Goal: Task Accomplishment & Management: Manage account settings

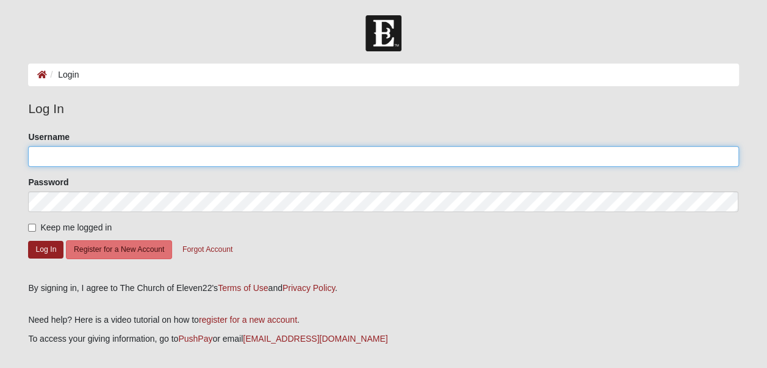
click at [188, 161] on input "Username" at bounding box center [383, 156] width 711 height 21
type input "[EMAIL_ADDRESS][DOMAIN_NAME]"
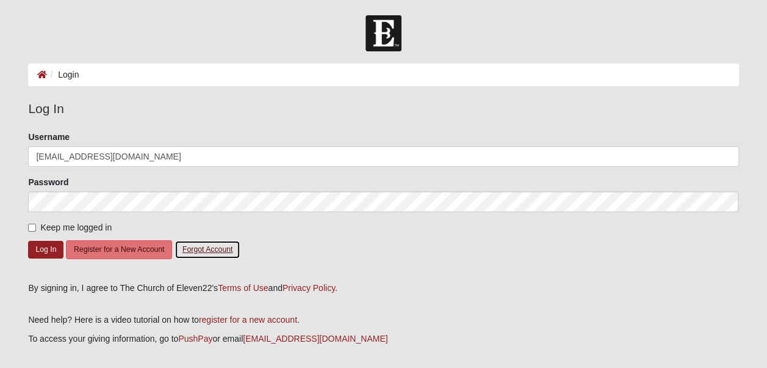
click at [201, 252] on button "Forgot Account" at bounding box center [208, 249] width 66 height 19
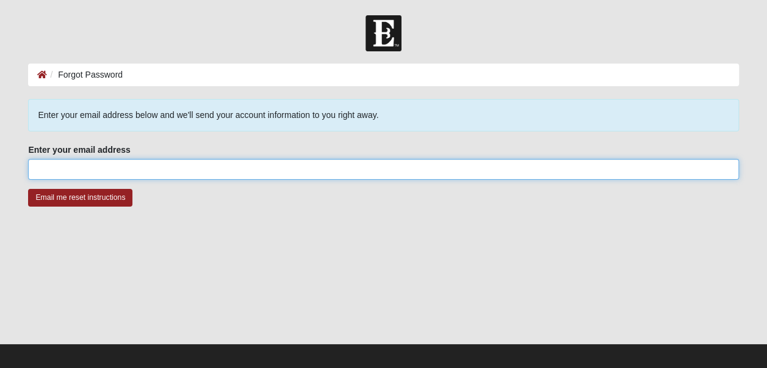
click at [104, 178] on input "Enter your email address" at bounding box center [383, 169] width 711 height 21
type input "tankn@yahoo.com"
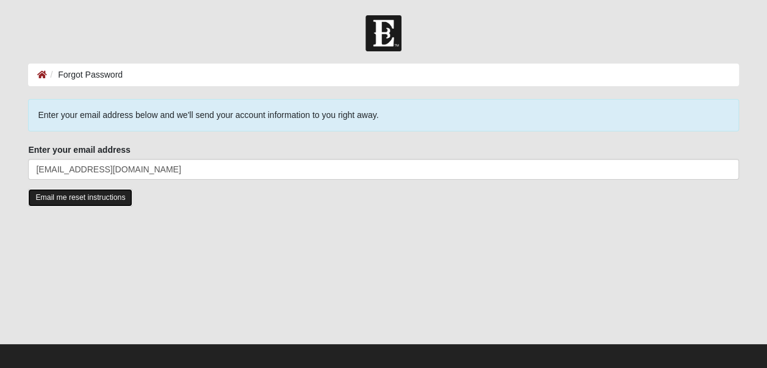
click at [76, 194] on input "Email me reset instructions" at bounding box center [80, 198] width 104 height 18
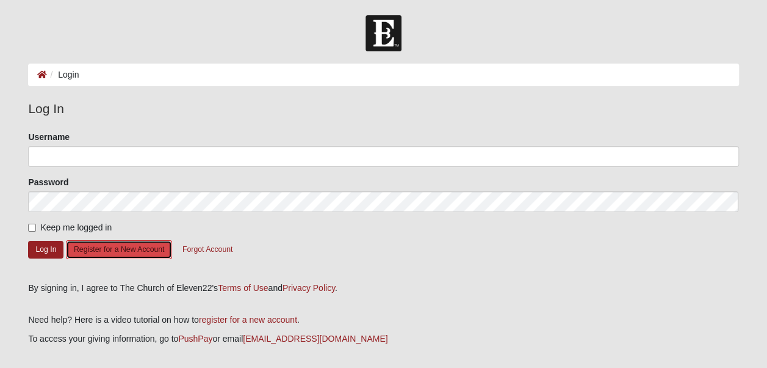
click at [128, 250] on button "Register for a New Account" at bounding box center [119, 249] width 106 height 19
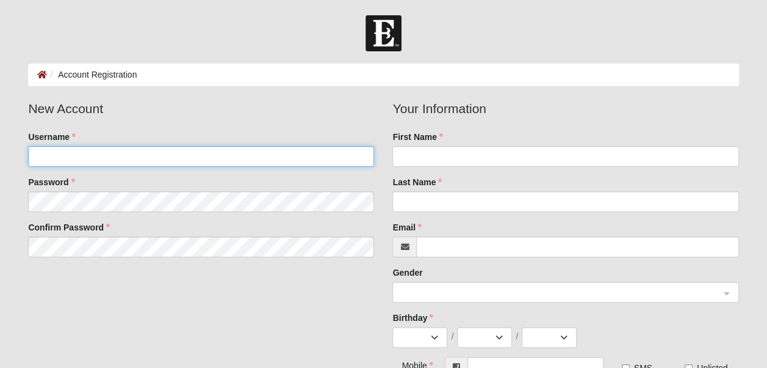
click at [112, 158] on input "Username" at bounding box center [201, 156] width 346 height 21
type input "tankn77"
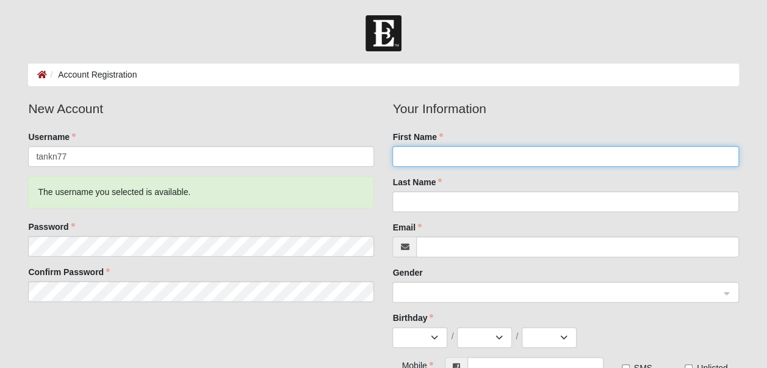
click at [438, 156] on input "First Name" at bounding box center [566, 156] width 346 height 21
type input "KLINE"
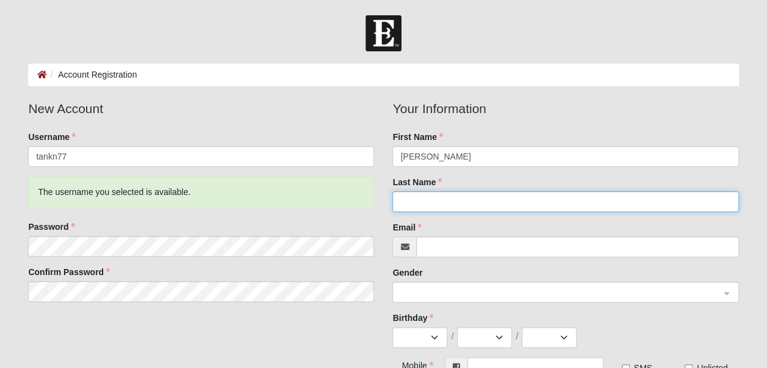
type input "JOHN"
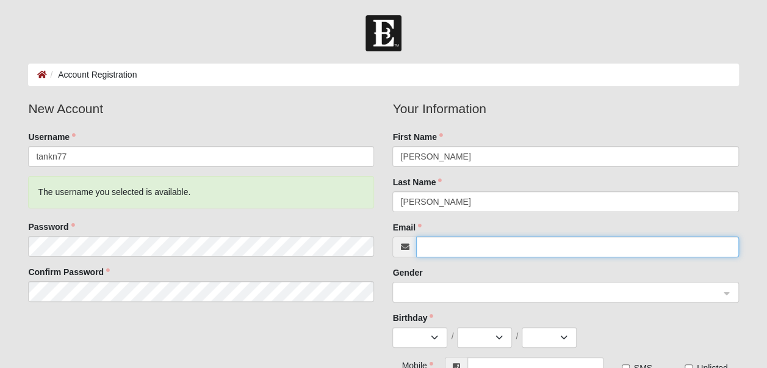
type input "tankn@yahoo.com"
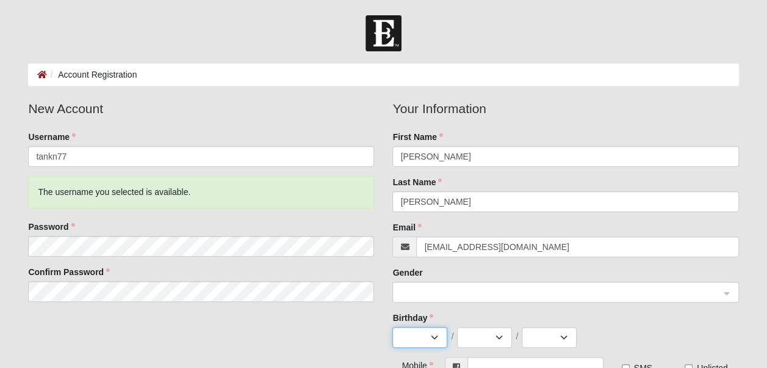
select select "11"
select select "4"
select select "1962"
type input "(602) 418-9522"
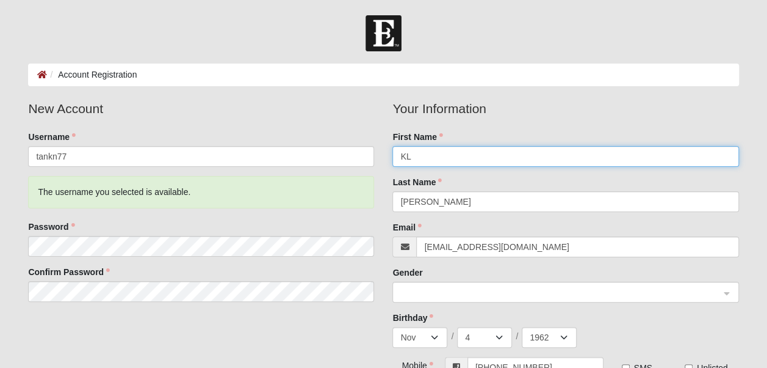
type input "K"
type input "John"
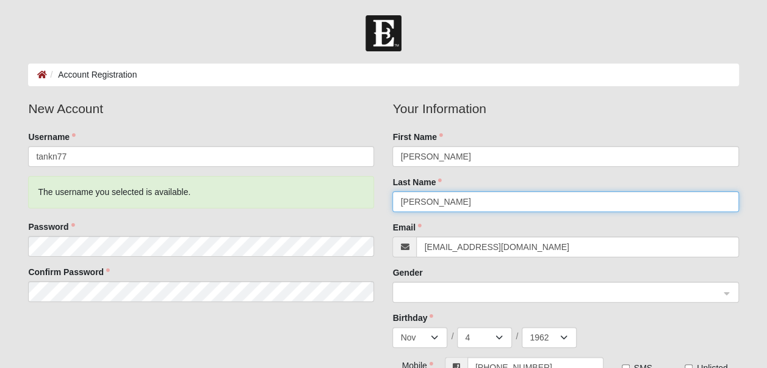
type input "Kline"
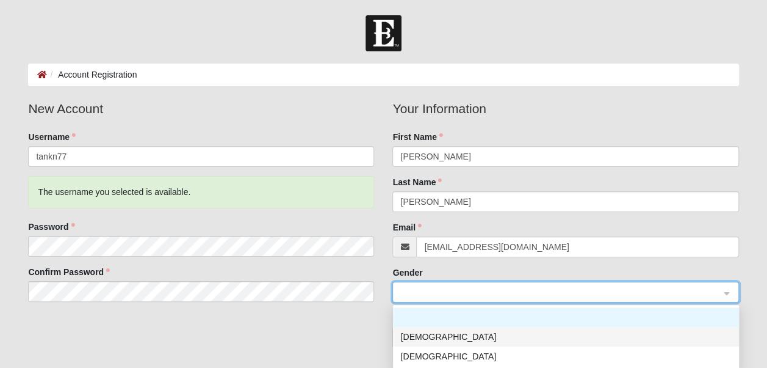
click at [435, 332] on div "[DEMOGRAPHIC_DATA]" at bounding box center [566, 336] width 332 height 13
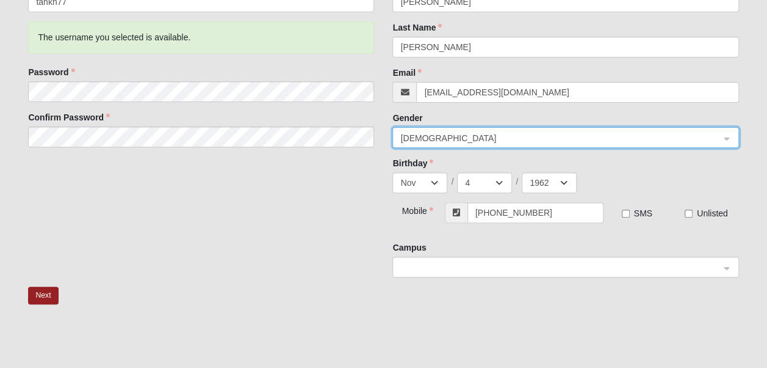
scroll to position [178, 0]
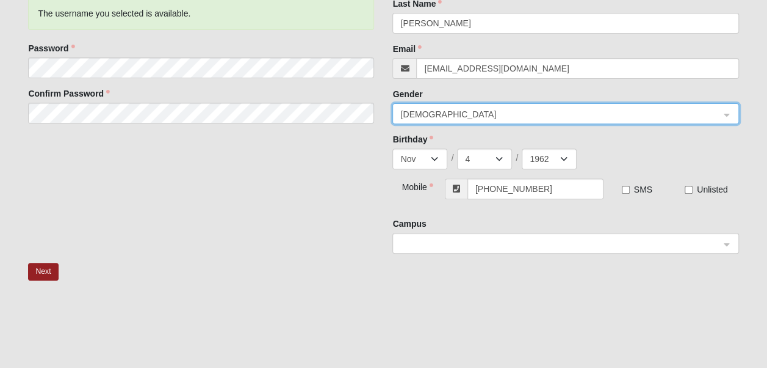
click at [631, 244] on span at bounding box center [559, 243] width 319 height 13
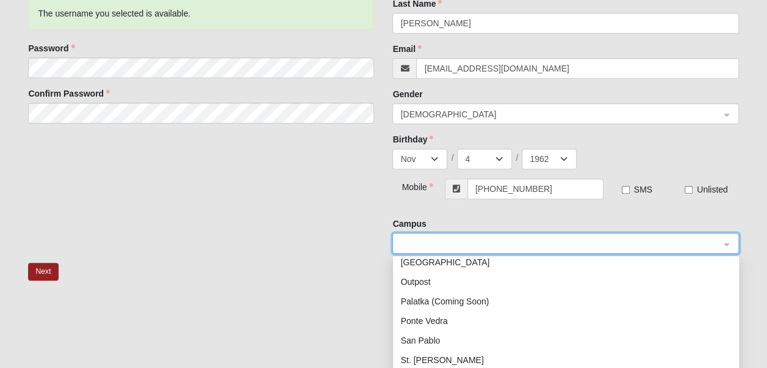
scroll to position [156, 0]
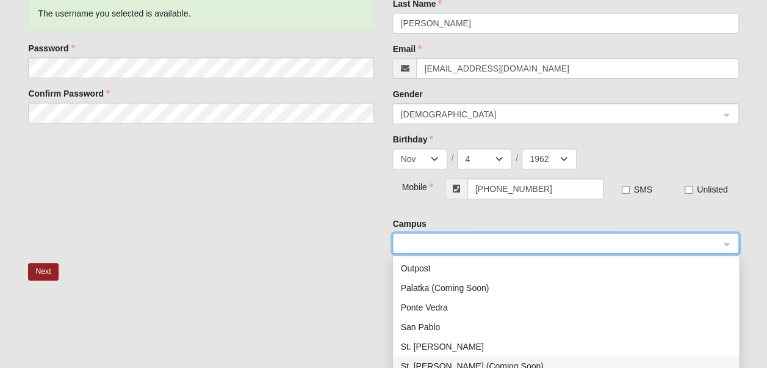
click at [512, 363] on div "St. Augustine (Coming Soon)" at bounding box center [566, 365] width 332 height 13
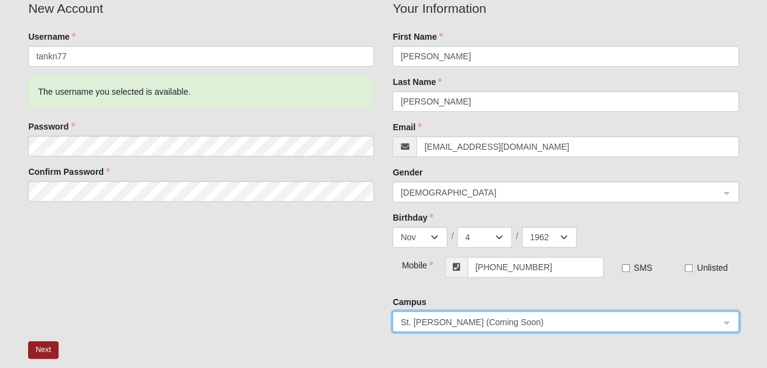
scroll to position [98, 0]
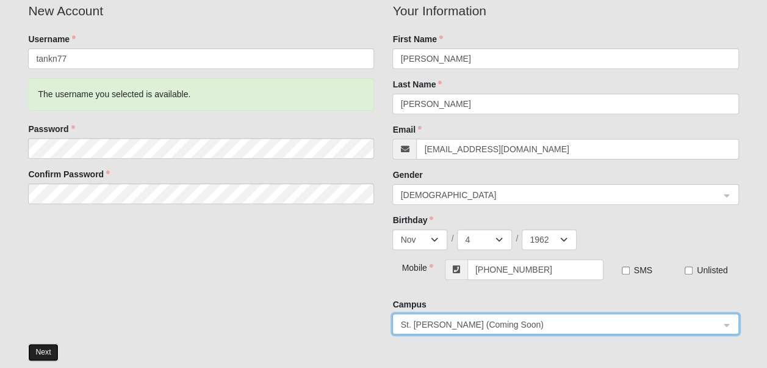
click at [38, 347] on button "Next" at bounding box center [43, 352] width 30 height 18
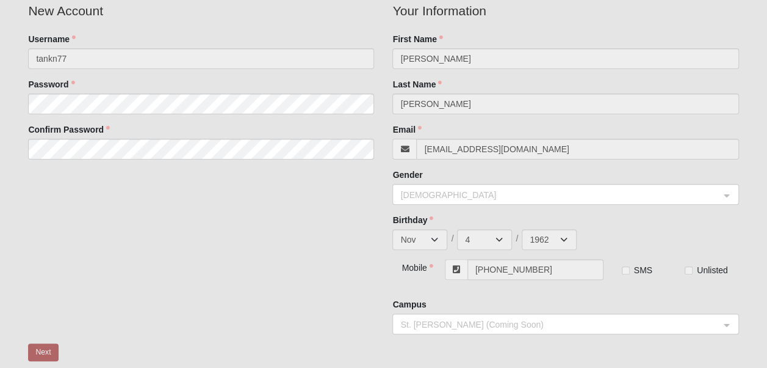
scroll to position [47, 0]
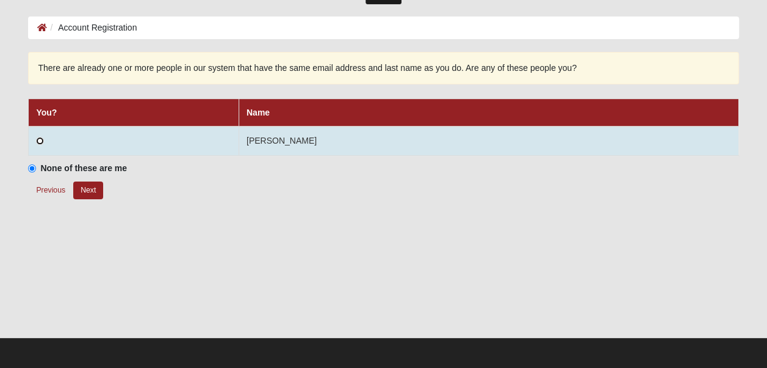
click at [38, 138] on input "radio" at bounding box center [40, 141] width 8 height 8
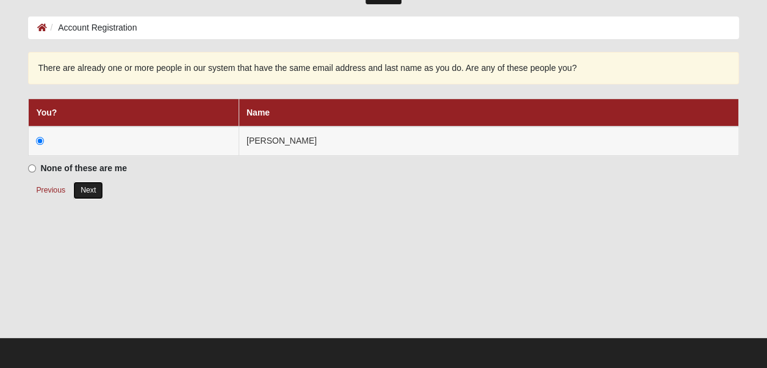
click at [80, 189] on button "Next" at bounding box center [88, 190] width 30 height 18
radio input "true"
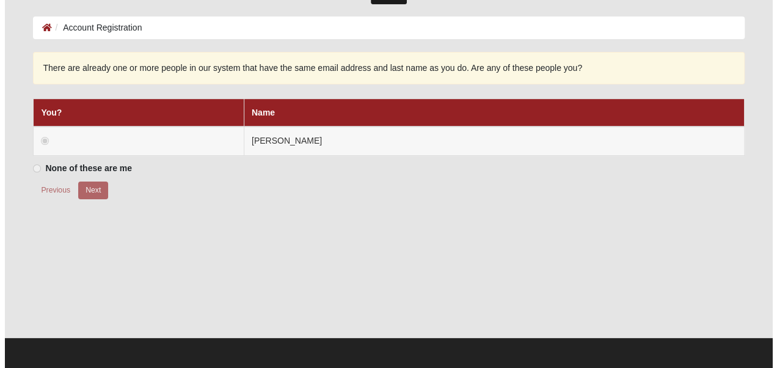
scroll to position [0, 0]
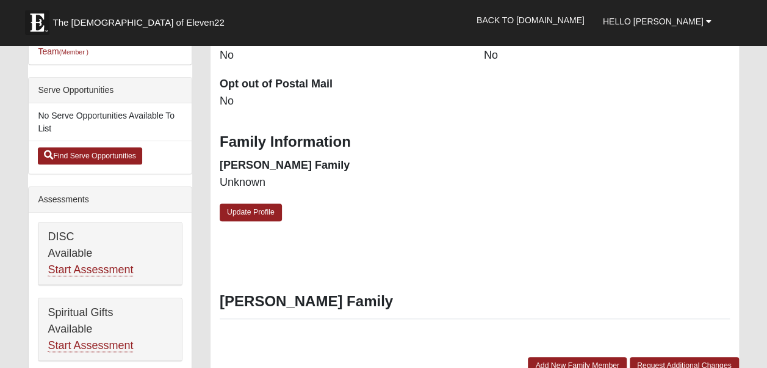
scroll to position [339, 0]
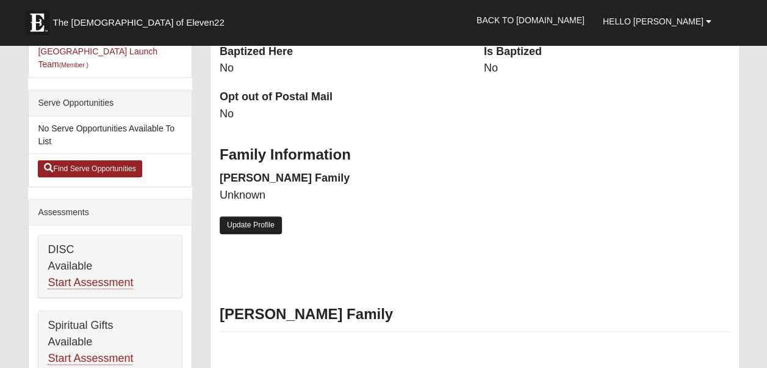
click at [241, 220] on link "Update Profile" at bounding box center [251, 225] width 62 height 18
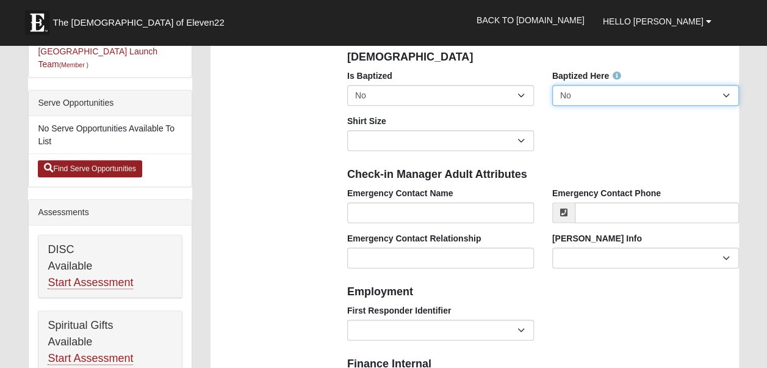
click at [727, 95] on select "No Yes" at bounding box center [646, 95] width 187 height 21
select select "True"
click at [553, 85] on select "No Yes" at bounding box center [646, 95] width 187 height 21
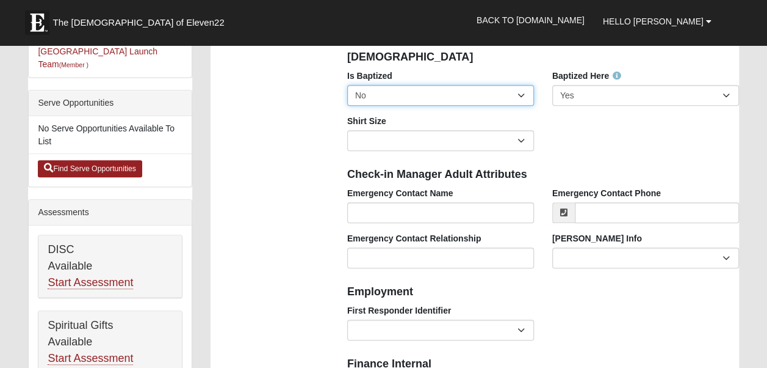
click at [523, 94] on select "No Yes" at bounding box center [440, 95] width 187 height 21
select select "True"
click at [347, 85] on select "No Yes" at bounding box center [440, 95] width 187 height 21
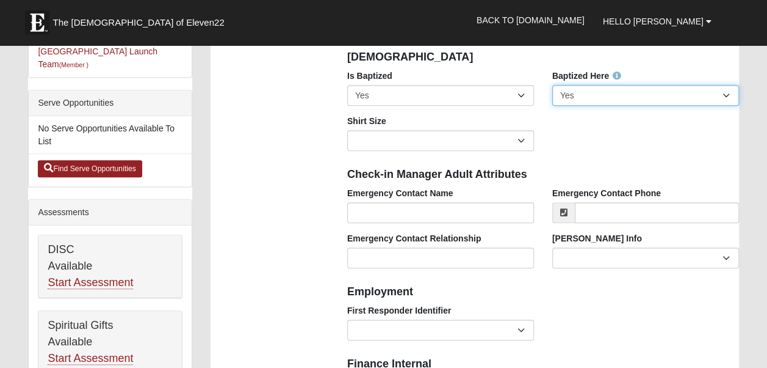
click at [733, 95] on select "No Yes" at bounding box center [646, 95] width 187 height 21
click at [553, 85] on select "No Yes" at bounding box center [646, 95] width 187 height 21
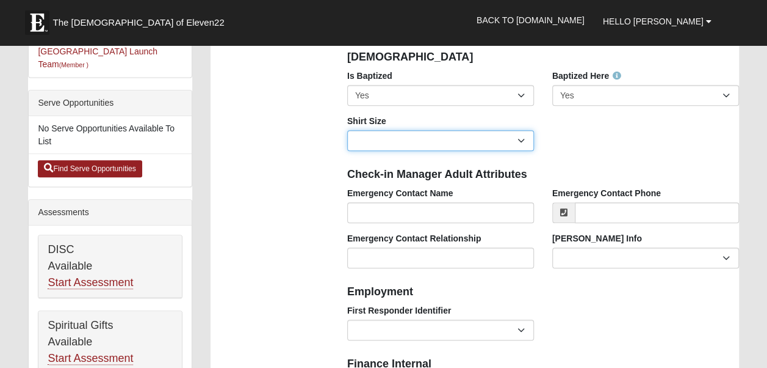
click at [524, 139] on select "Adult Small Adult Medium Adult Large Adult XL Adult XXL Adult 3XL Adult 4XL You…" at bounding box center [440, 140] width 187 height 21
select select "Adult XXL"
click at [347, 130] on select "Adult Small Adult Medium Adult Large Adult XL Adult XXL Adult 3XL Adult 4XL You…" at bounding box center [440, 140] width 187 height 21
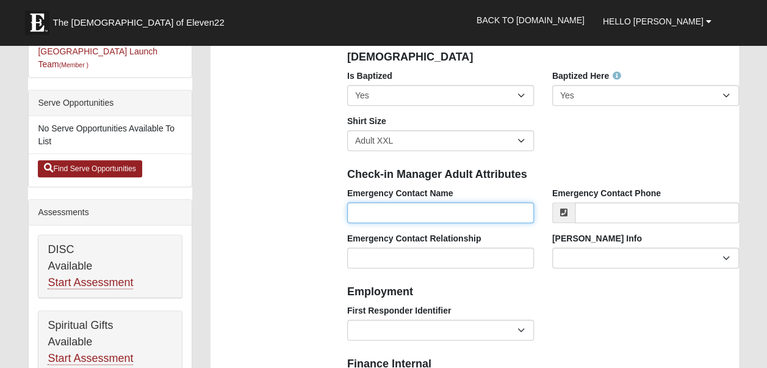
click at [458, 210] on input "Emergency Contact Name" at bounding box center [440, 212] width 187 height 21
type input "Lauren Kline"
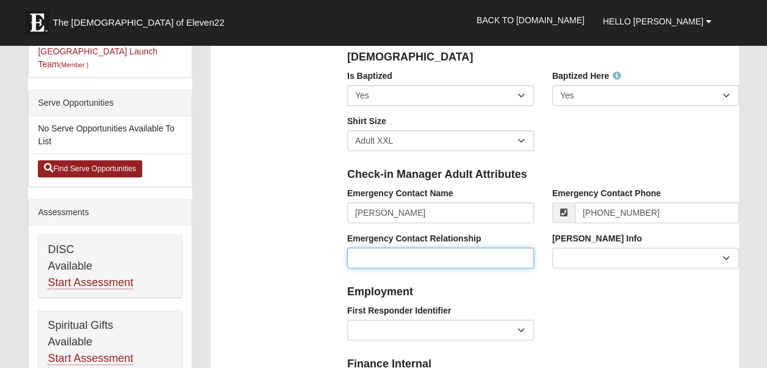
type input "(480) 262-0740"
type input "Spouse"
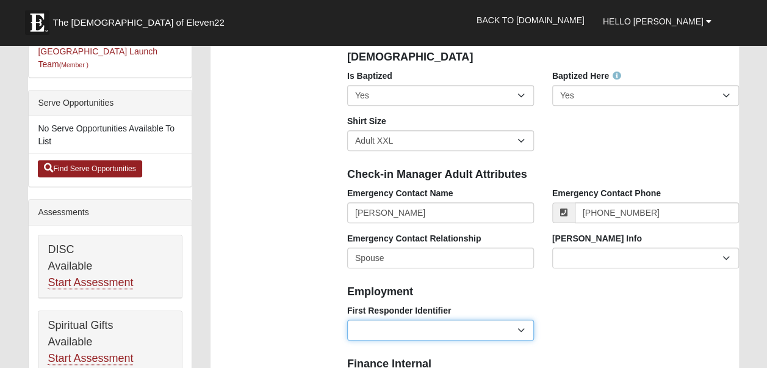
click at [512, 331] on select "EMT | Paramedic | Medical Firefighter | Fire Department Police Officer | Sherif…" at bounding box center [440, 329] width 187 height 21
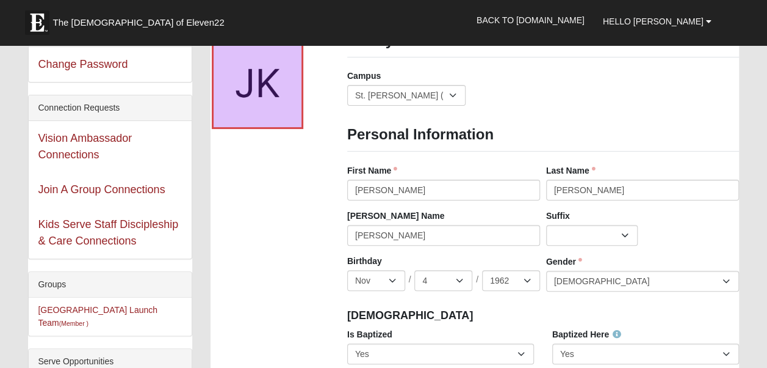
scroll to position [0, 0]
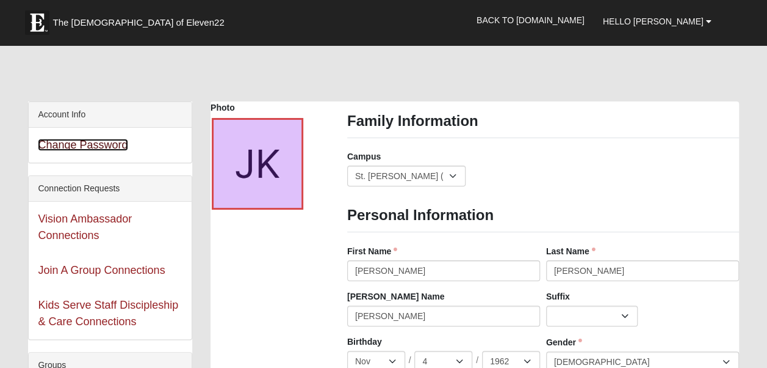
click at [94, 142] on link "Change Password" at bounding box center [83, 145] width 90 height 12
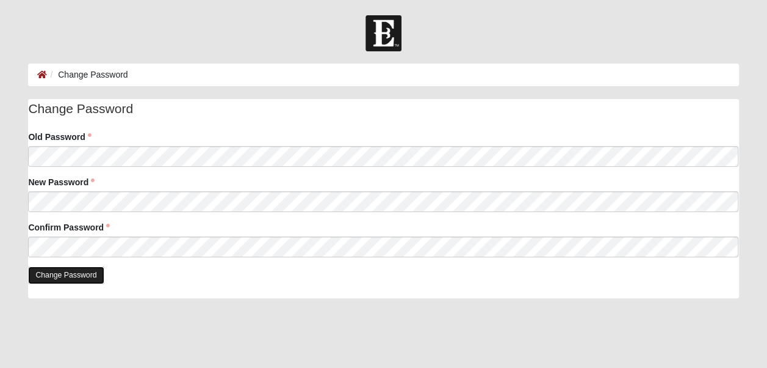
click at [66, 275] on input "Change Password" at bounding box center [66, 275] width 76 height 18
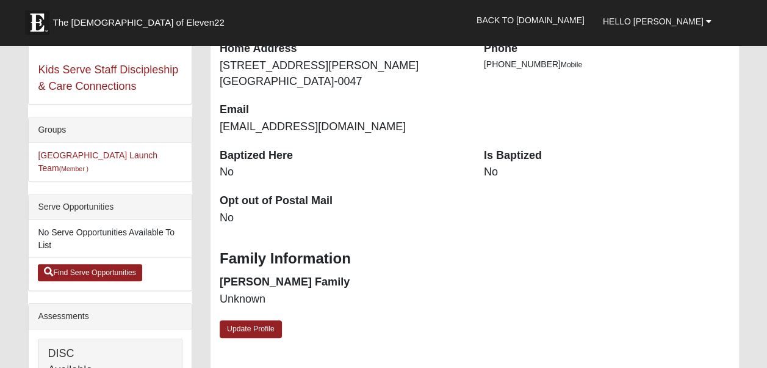
scroll to position [208, 0]
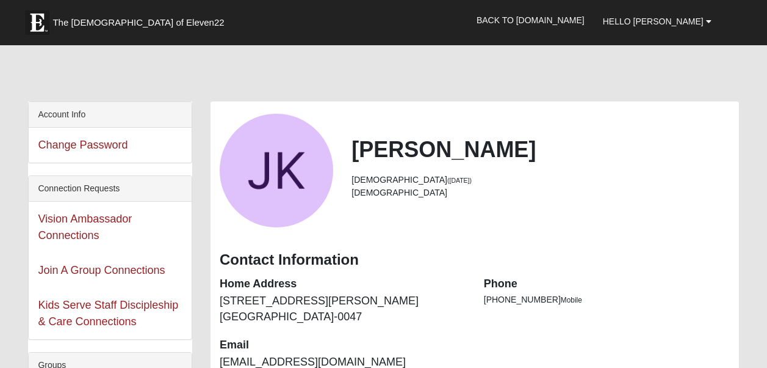
scroll to position [208, 0]
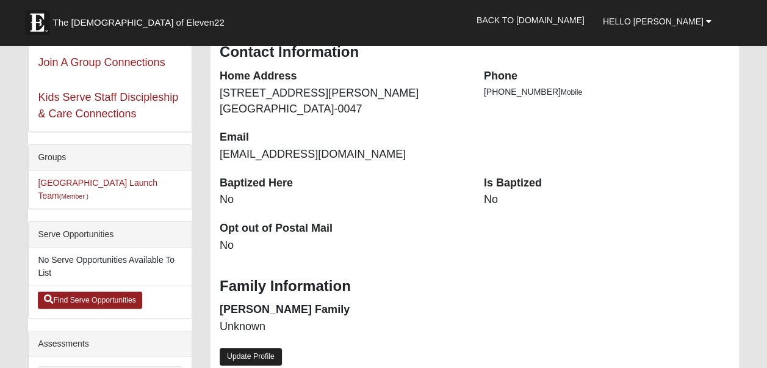
click at [267, 358] on link "Update Profile" at bounding box center [251, 356] width 62 height 18
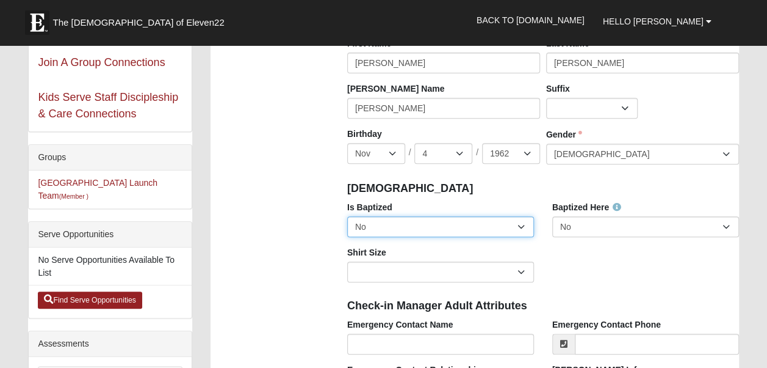
click at [524, 219] on select "No Yes" at bounding box center [440, 226] width 187 height 21
select select "True"
click at [347, 216] on select "No Yes" at bounding box center [440, 226] width 187 height 21
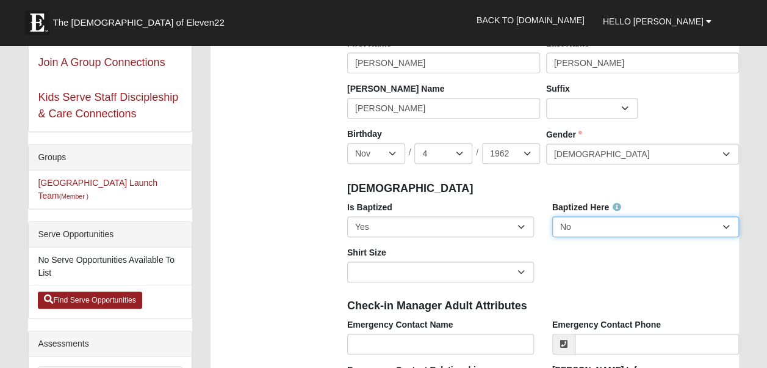
click at [723, 222] on select "No Yes" at bounding box center [646, 226] width 187 height 21
select select "True"
click at [553, 216] on select "No Yes" at bounding box center [646, 226] width 187 height 21
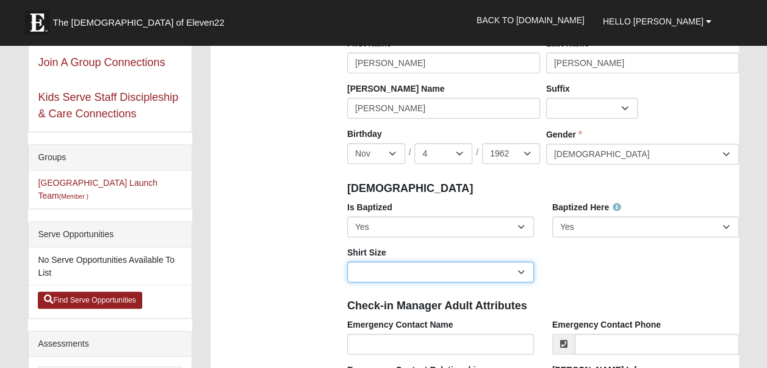
click at [520, 266] on select "Adult Small Adult Medium Adult Large Adult XL Adult XXL Adult 3XL Adult 4XL You…" at bounding box center [440, 271] width 187 height 21
select select "Adult XXL"
click at [347, 261] on select "Adult Small Adult Medium Adult Large Adult XL Adult XXL Adult 3XL Adult 4XL You…" at bounding box center [440, 271] width 187 height 21
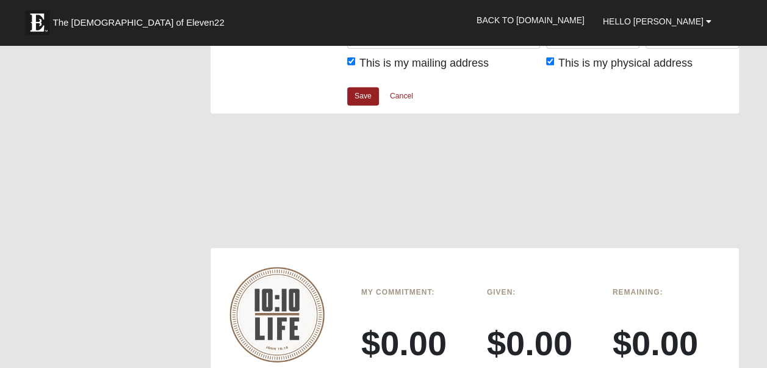
scroll to position [1661, 0]
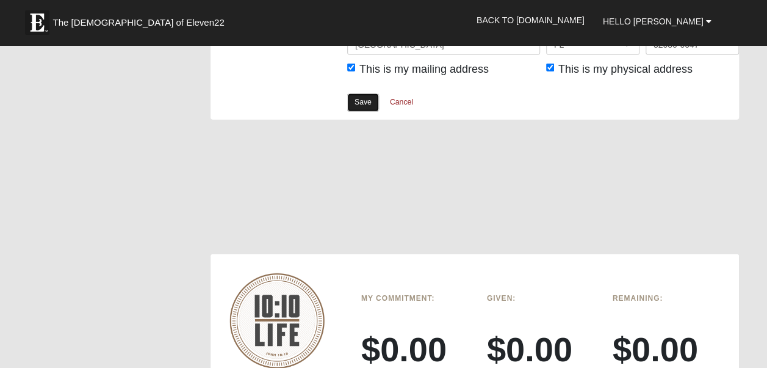
click at [371, 95] on link "Save" at bounding box center [363, 102] width 32 height 18
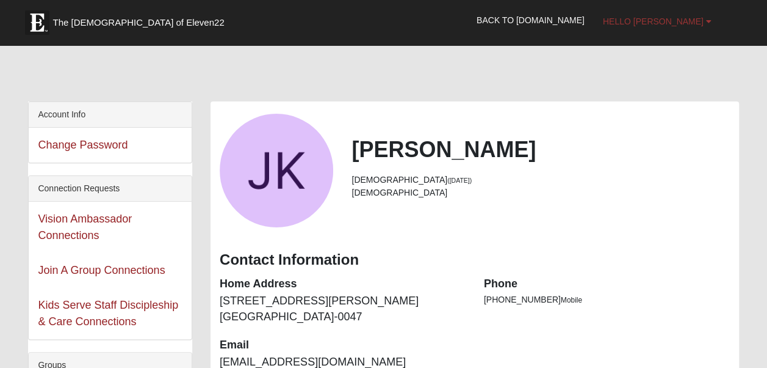
click at [681, 20] on span "Hello [PERSON_NAME]" at bounding box center [653, 21] width 101 height 10
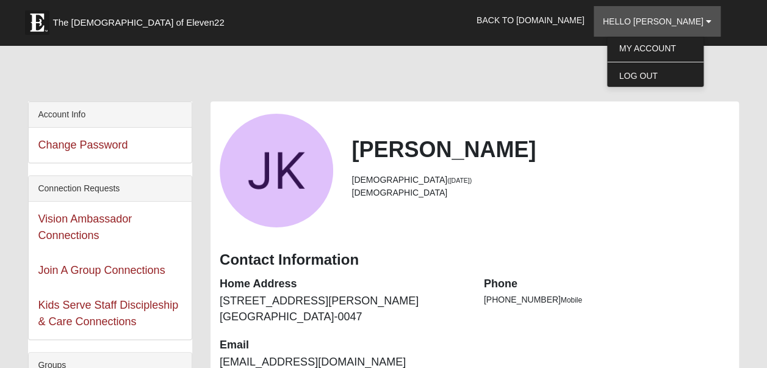
click at [656, 181] on li "[DEMOGRAPHIC_DATA] ([DATE])" at bounding box center [541, 179] width 378 height 13
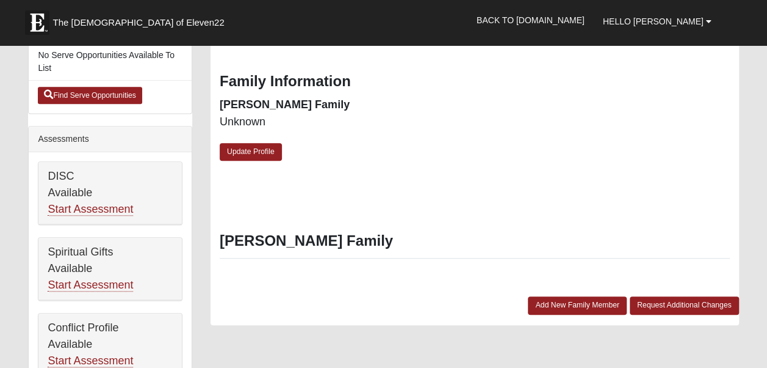
scroll to position [393, 0]
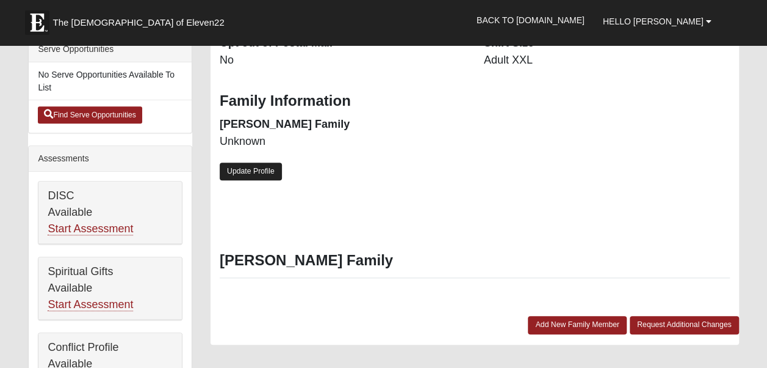
click at [253, 169] on link "Update Profile" at bounding box center [251, 171] width 62 height 18
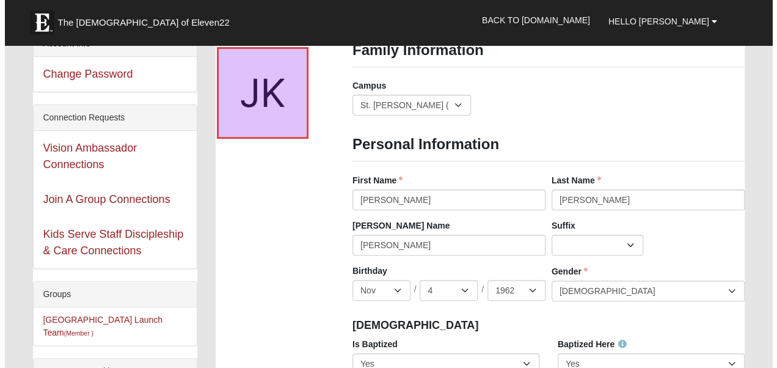
scroll to position [0, 0]
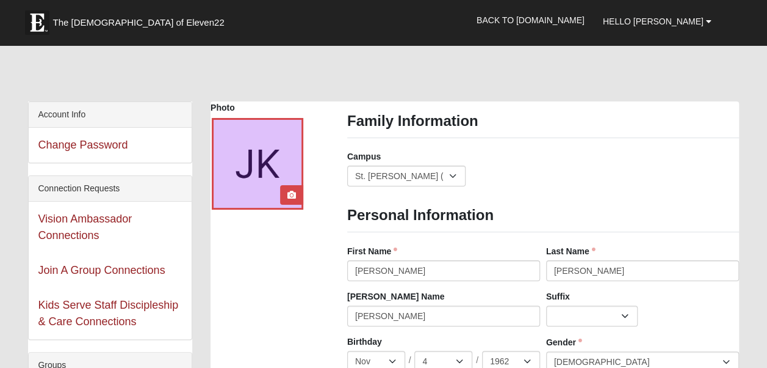
click at [265, 153] on div at bounding box center [258, 164] width 92 height 92
click at [288, 188] on link at bounding box center [292, 195] width 16 height 20
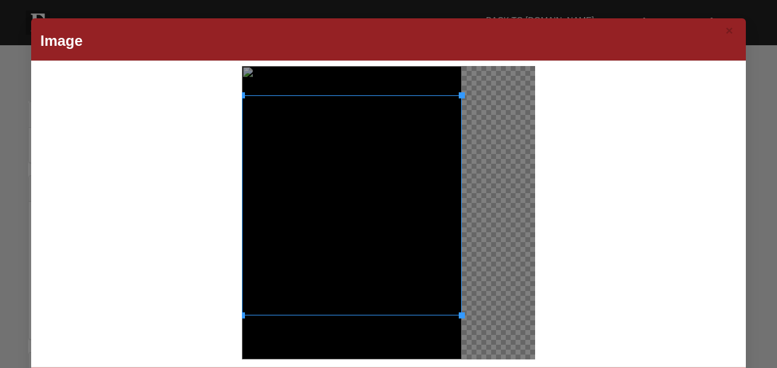
drag, startPoint x: 418, startPoint y: 205, endPoint x: 448, endPoint y: 234, distance: 41.9
click at [448, 234] on div at bounding box center [352, 205] width 220 height 220
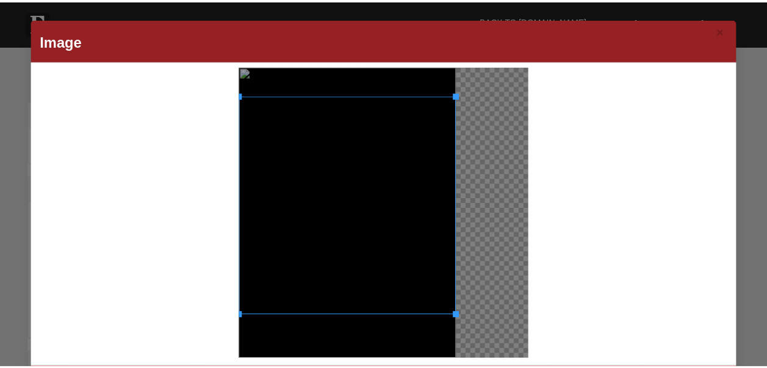
scroll to position [42, 0]
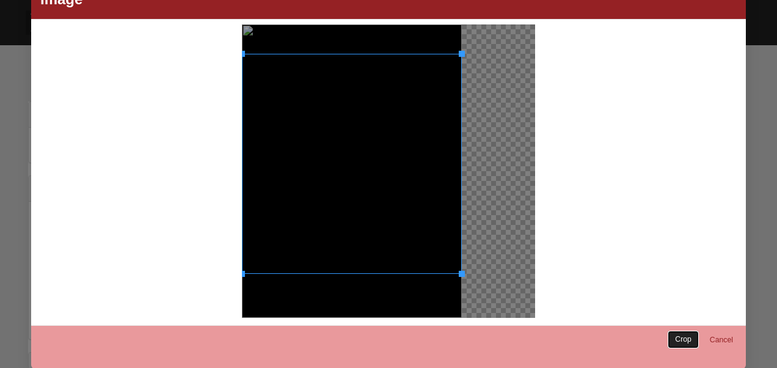
click at [680, 333] on link "Crop" at bounding box center [682, 339] width 31 height 18
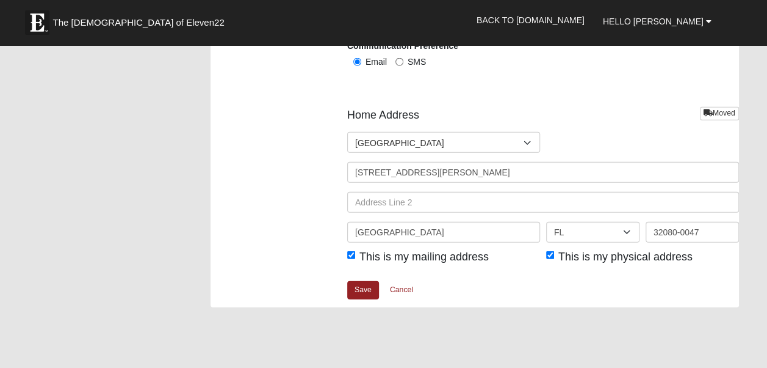
scroll to position [1485, 0]
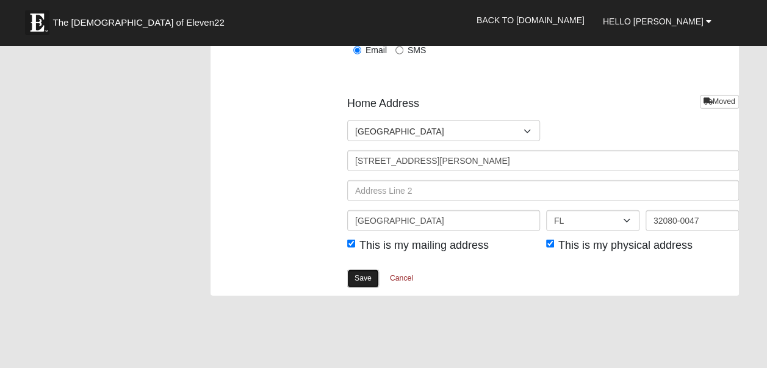
click at [369, 277] on link "Save" at bounding box center [363, 278] width 32 height 18
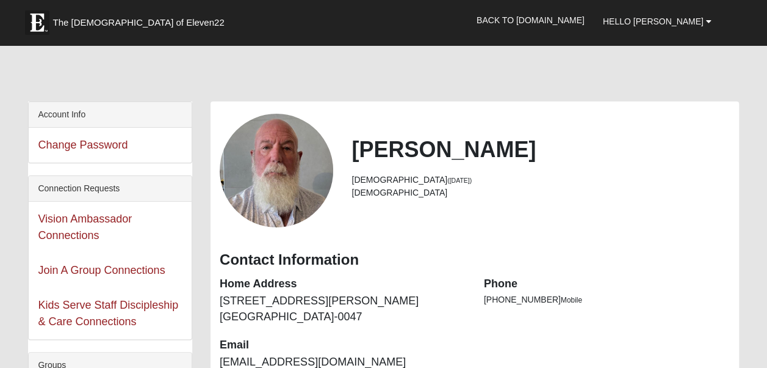
click at [63, 224] on div "Vision Ambassador Connections" at bounding box center [110, 226] width 163 height 51
click at [78, 219] on link "Vision Ambassador Connections" at bounding box center [85, 226] width 94 height 29
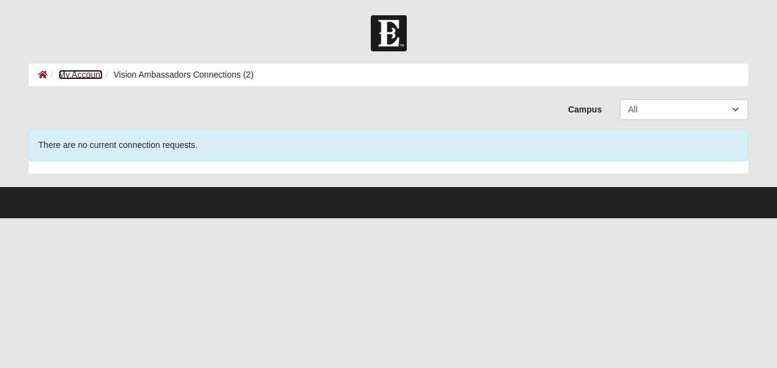
click at [79, 74] on link "My Account" at bounding box center [81, 75] width 44 height 10
